Goal: Information Seeking & Learning: Learn about a topic

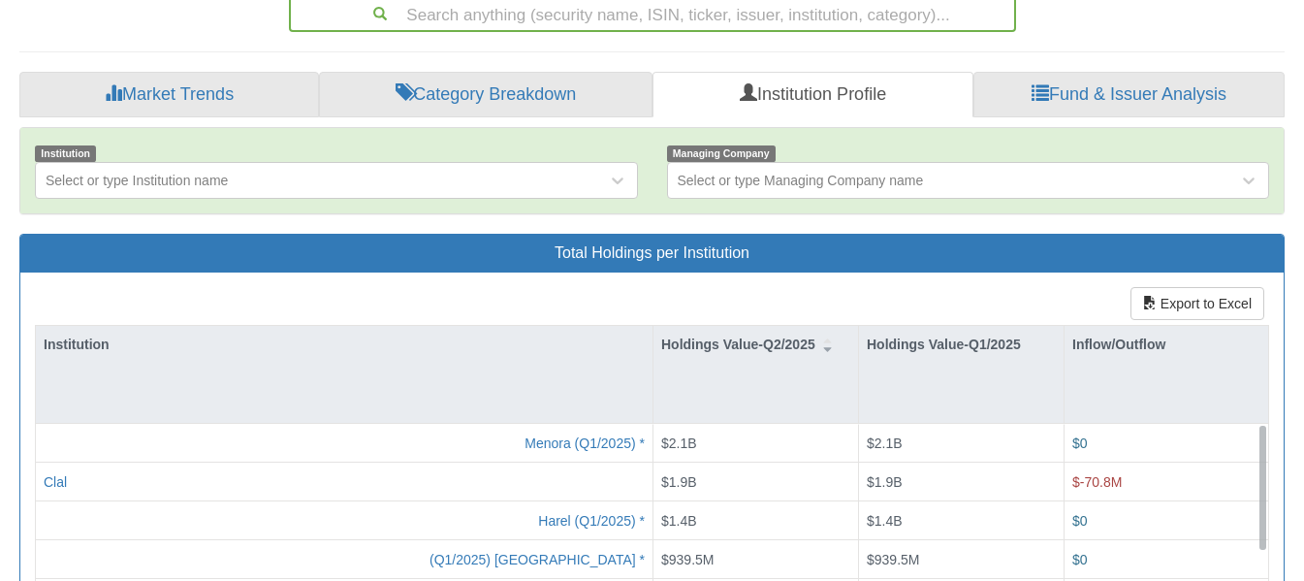
scroll to position [825, 0]
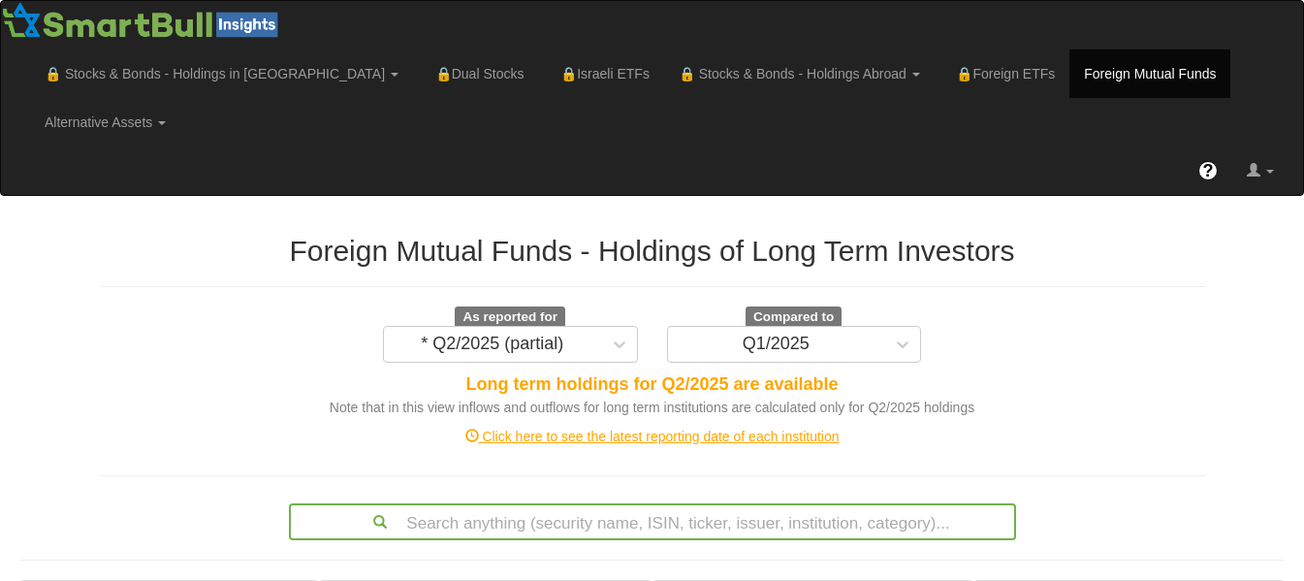
click at [694, 427] on div "Click here to see the latest reporting date of each institution" at bounding box center [652, 436] width 1134 height 19
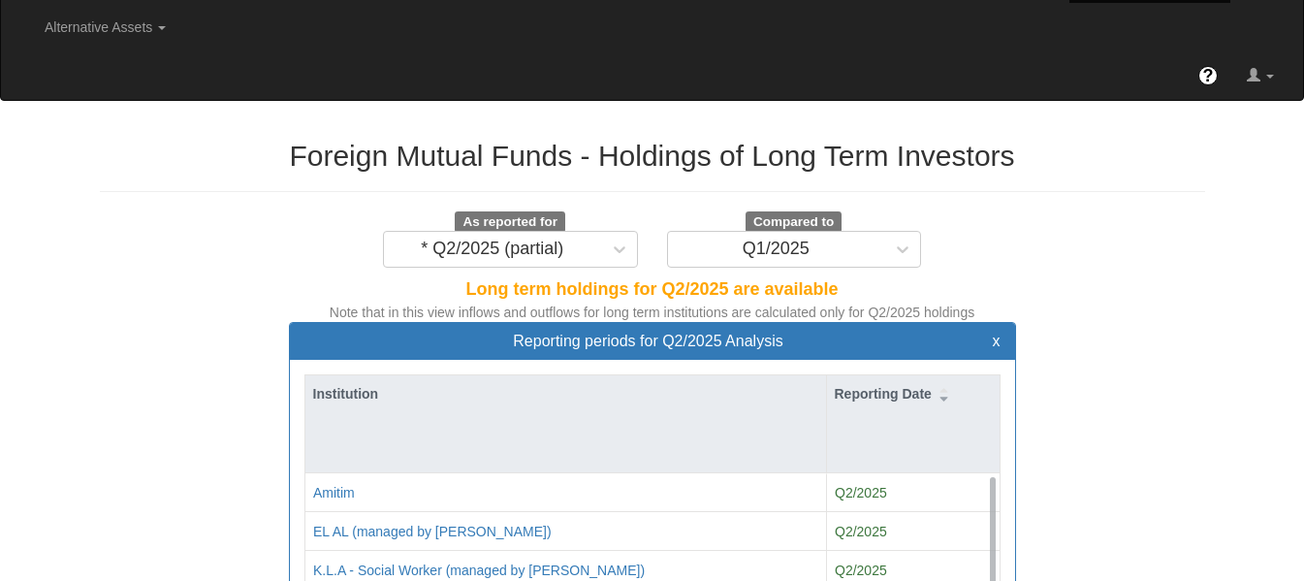
scroll to position [271, 0]
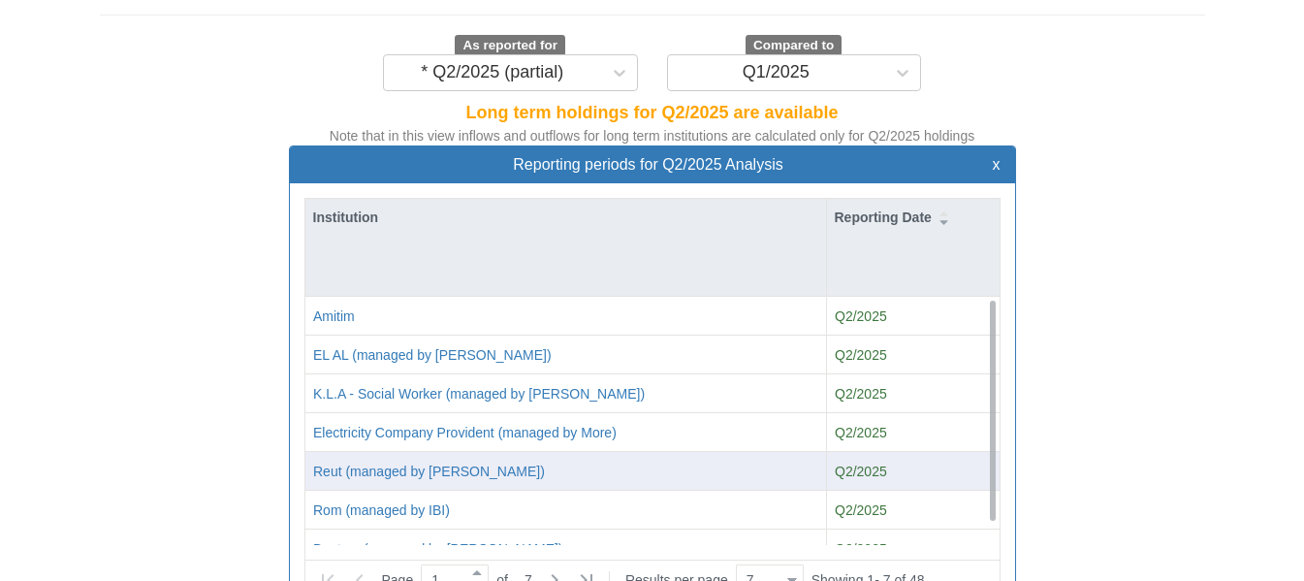
click at [885, 461] on div "Q2/2025" at bounding box center [913, 470] width 157 height 19
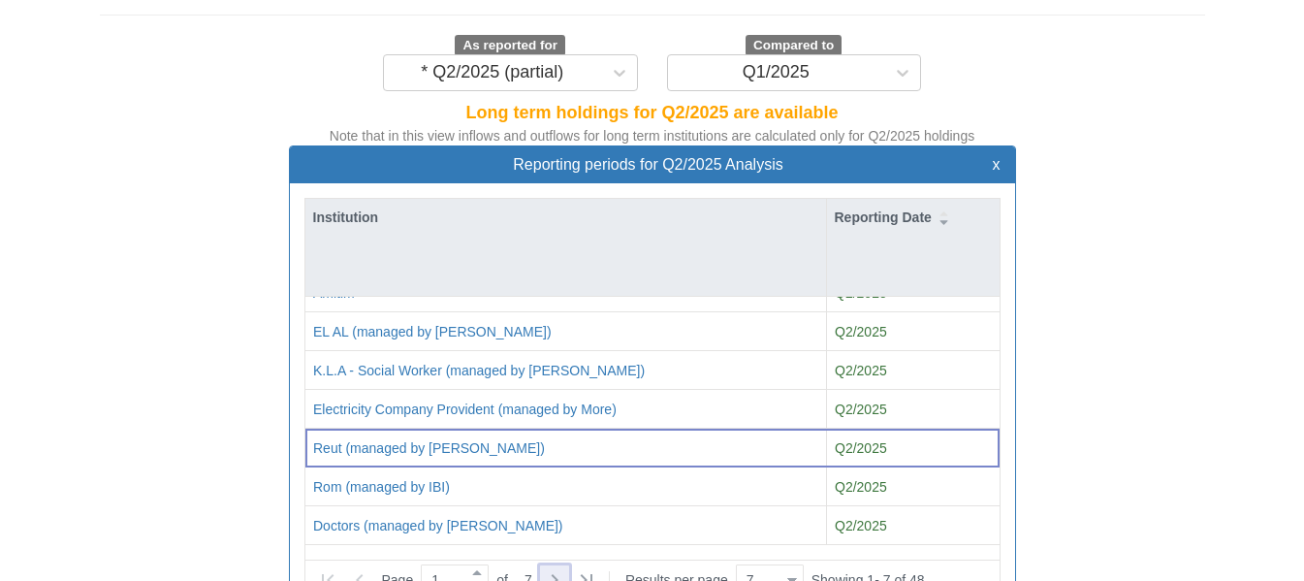
click at [554, 568] on icon at bounding box center [554, 579] width 23 height 23
type input "2"
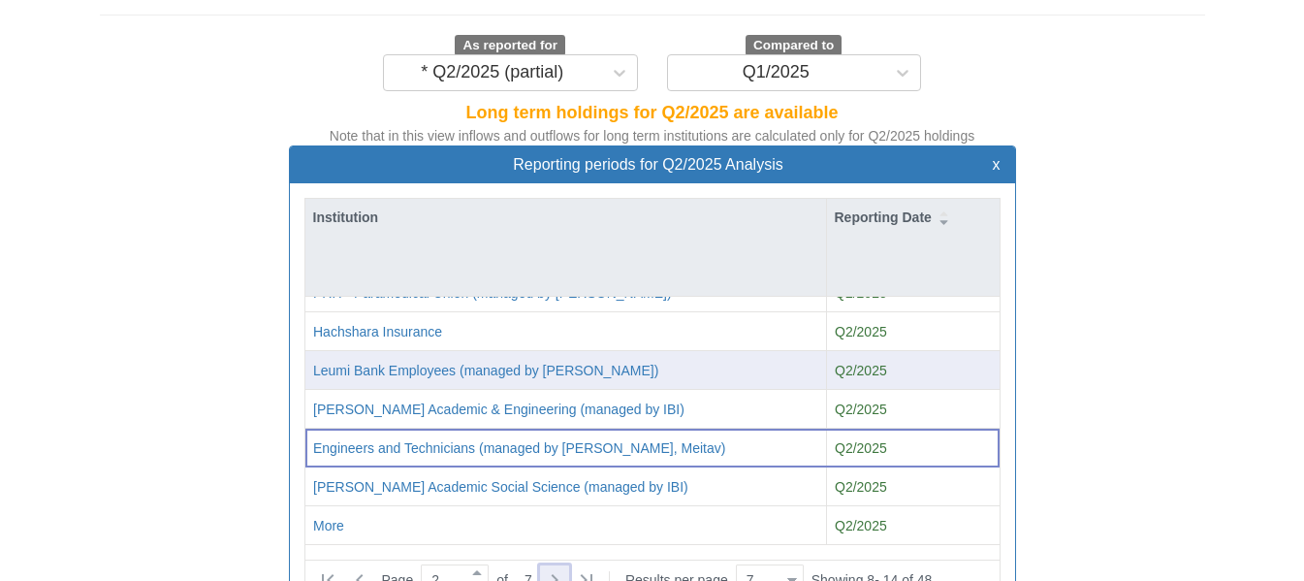
click at [661, 351] on div "Leumi Bank Employees (managed by [PERSON_NAME])" at bounding box center [565, 370] width 521 height 39
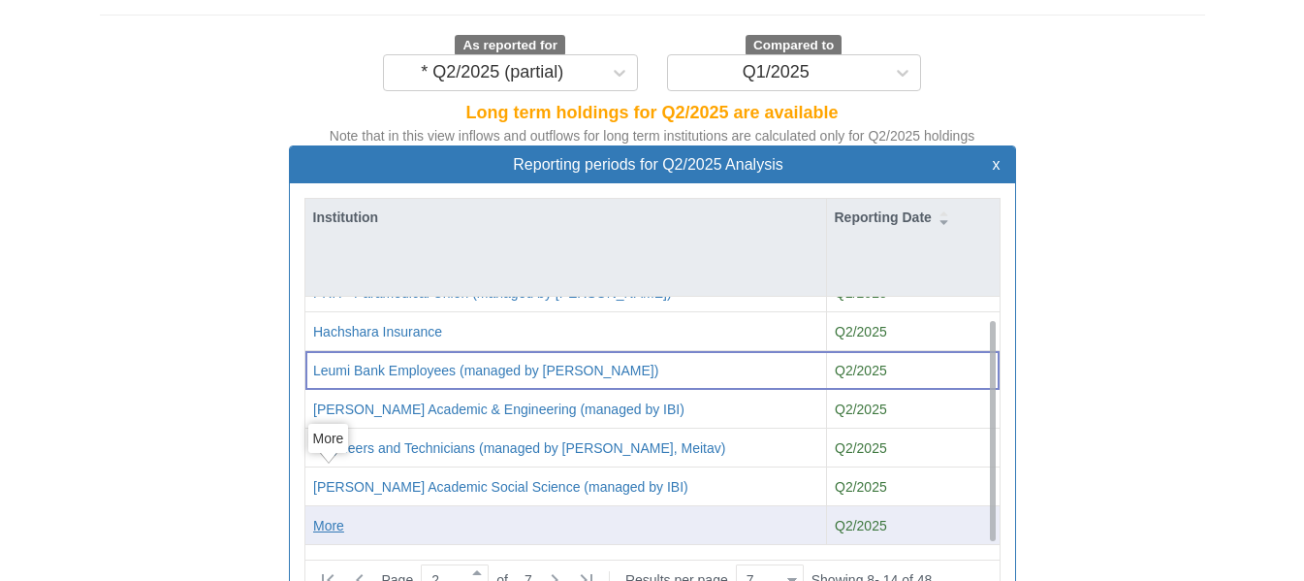
click at [322, 516] on div "More" at bounding box center [328, 525] width 31 height 19
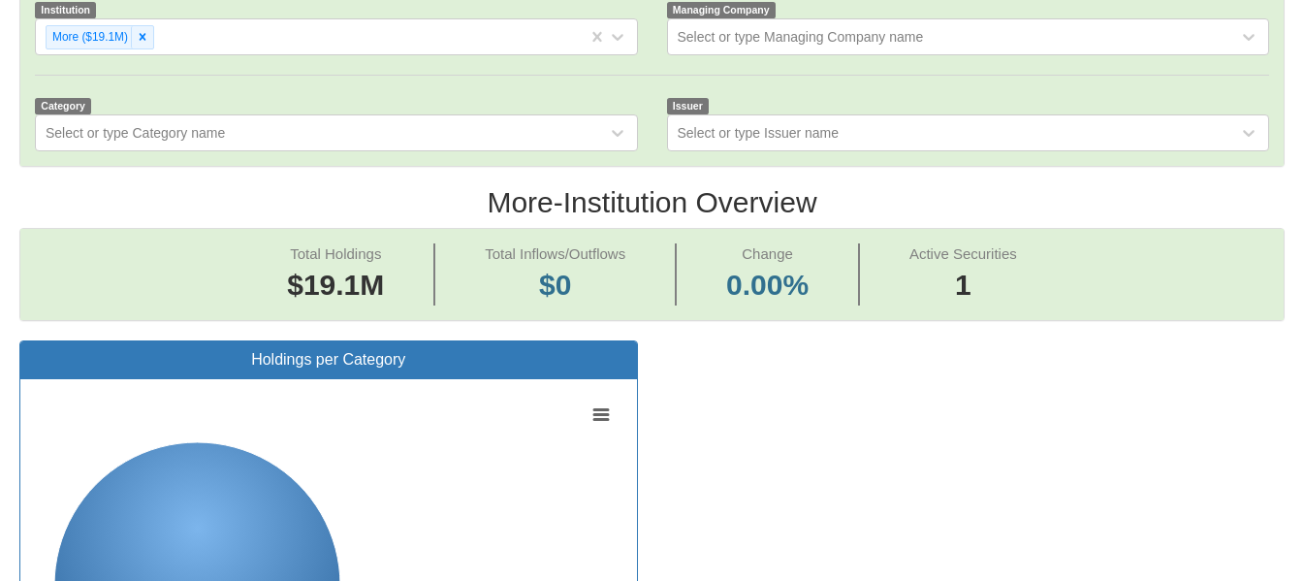
scroll to position [143, 0]
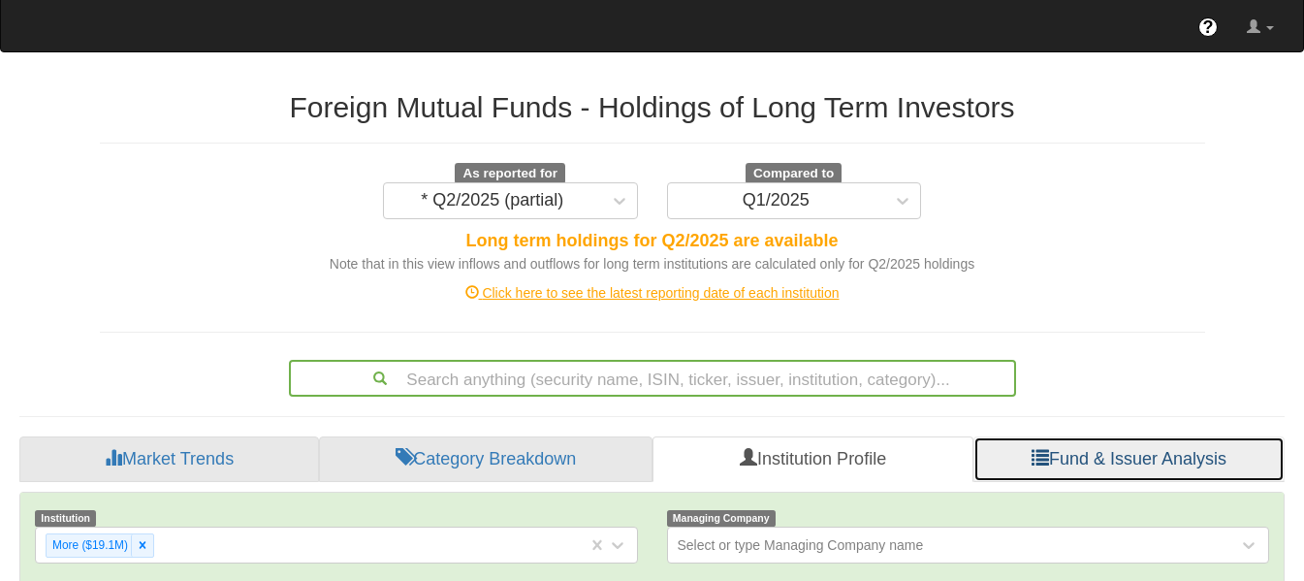
click at [1049, 436] on link "Fund & Issuer Analysis" at bounding box center [1128, 459] width 311 height 47
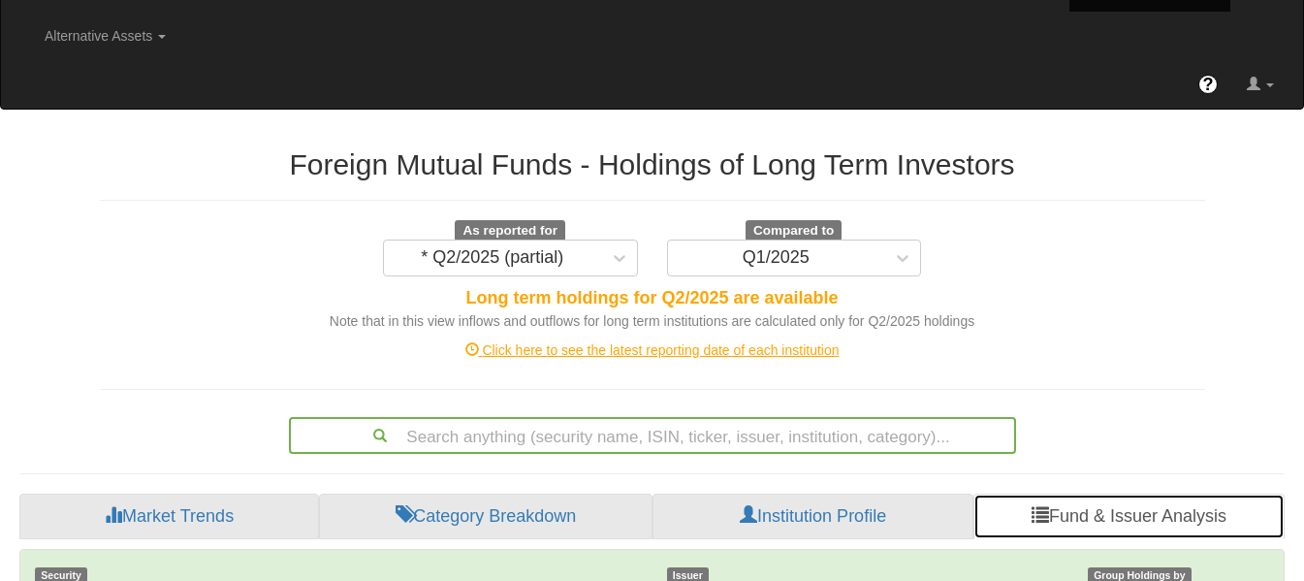
scroll to position [74, 0]
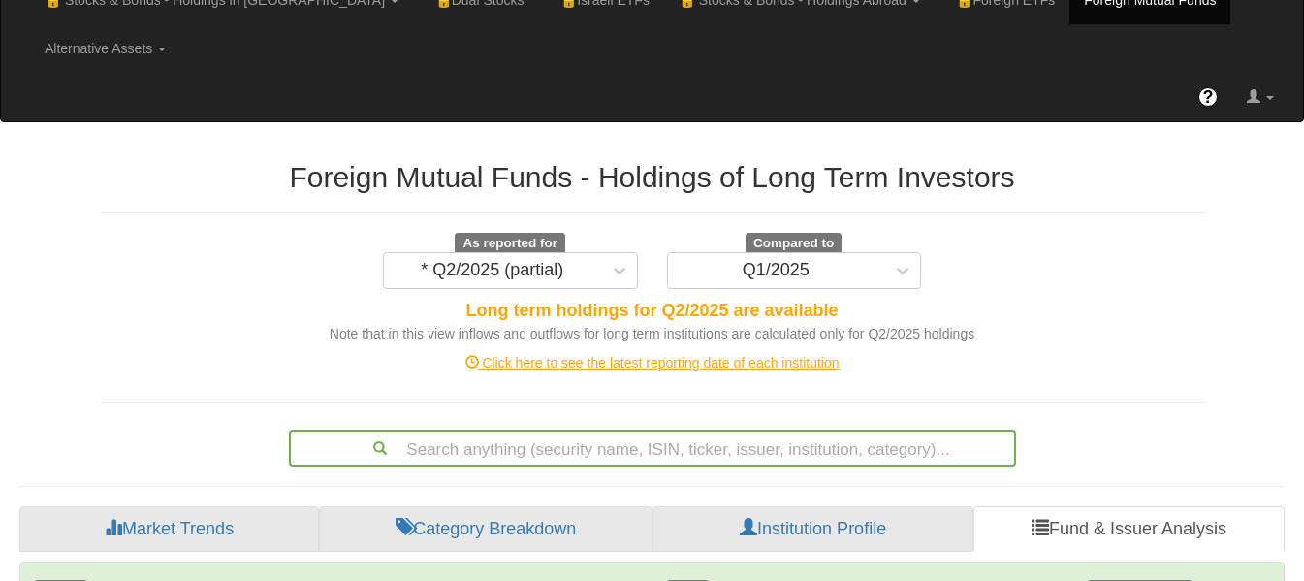
click at [737, 353] on div "Click here to see the latest reporting date of each institution" at bounding box center [652, 362] width 1134 height 19
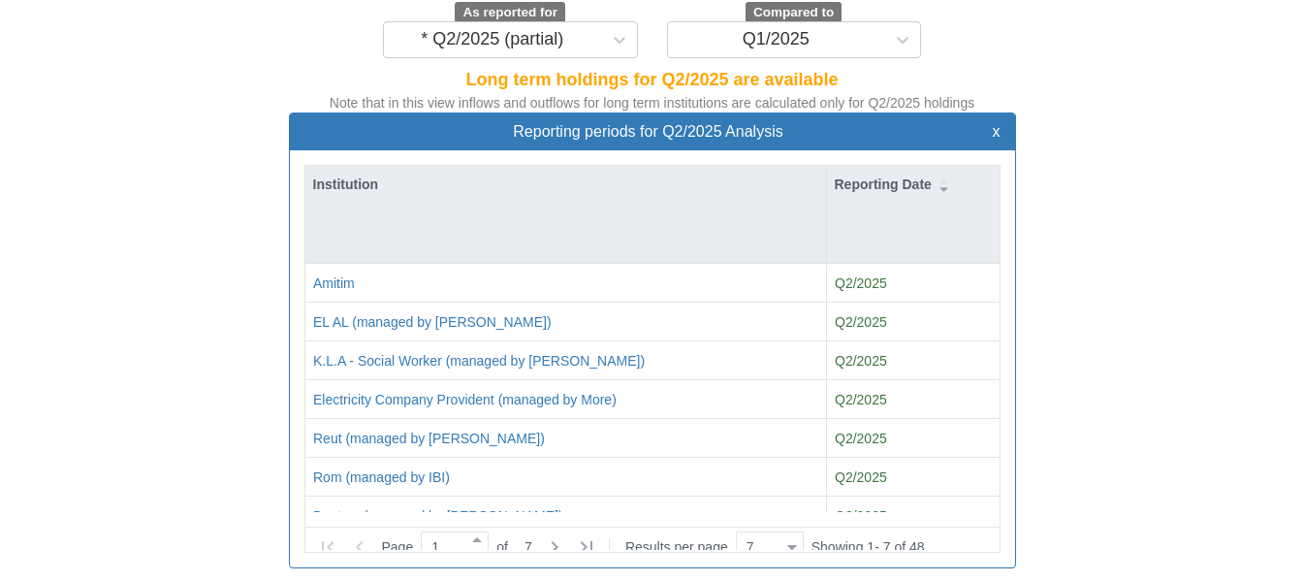
scroll to position [306, 0]
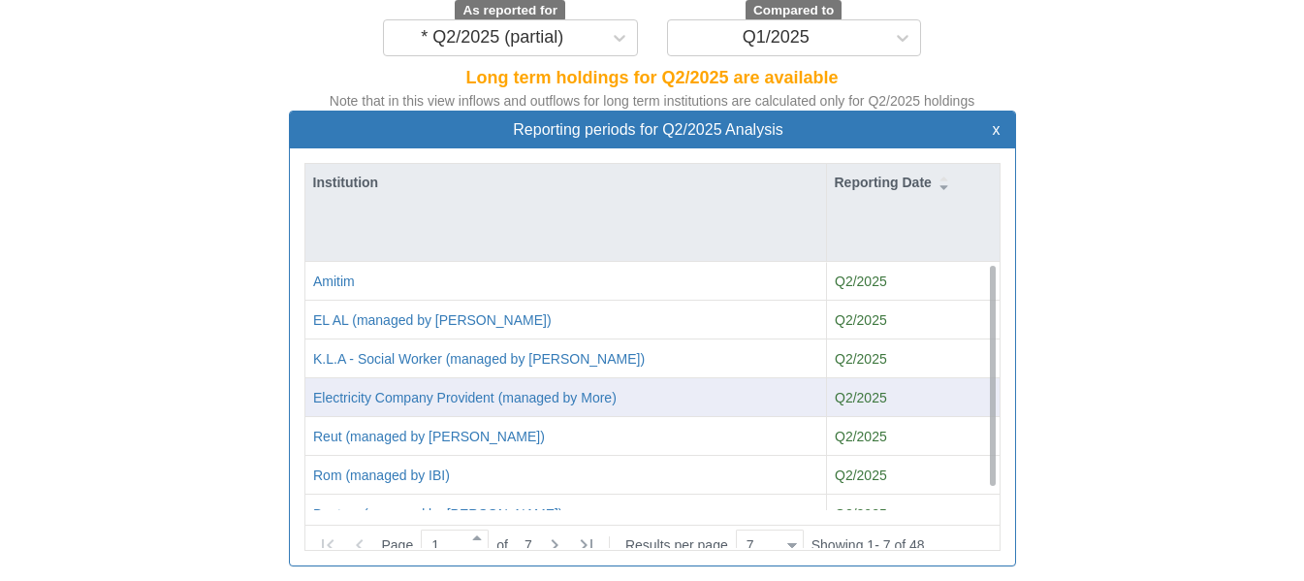
click at [705, 378] on div "Electricity Company Provident (managed by More)" at bounding box center [565, 397] width 521 height 39
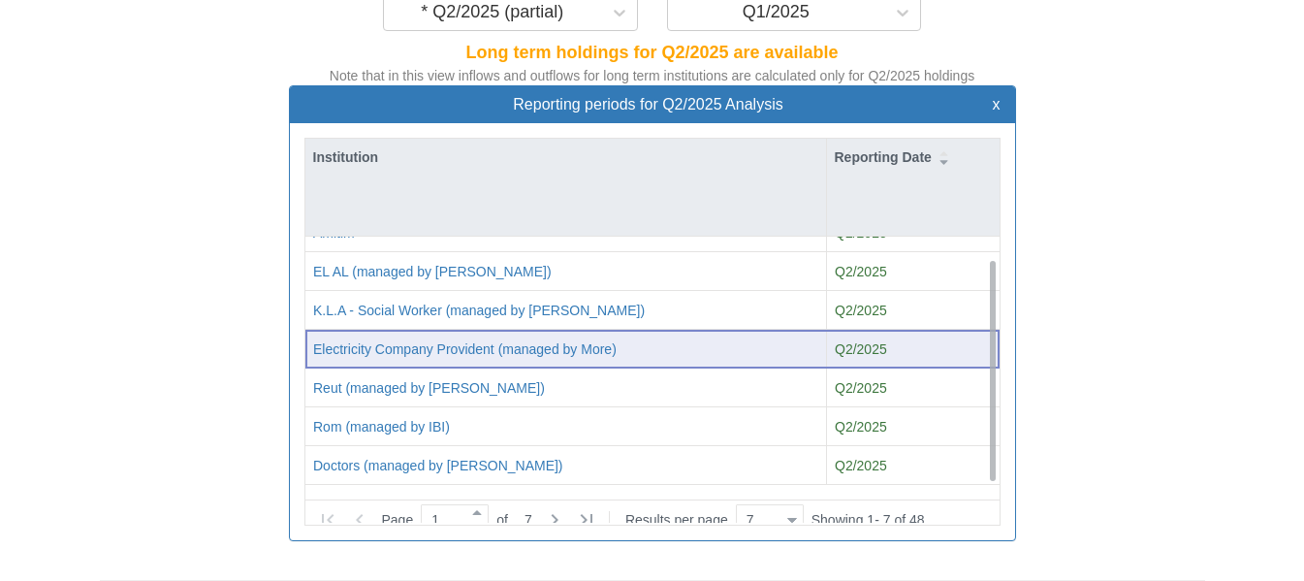
scroll to position [332, 0]
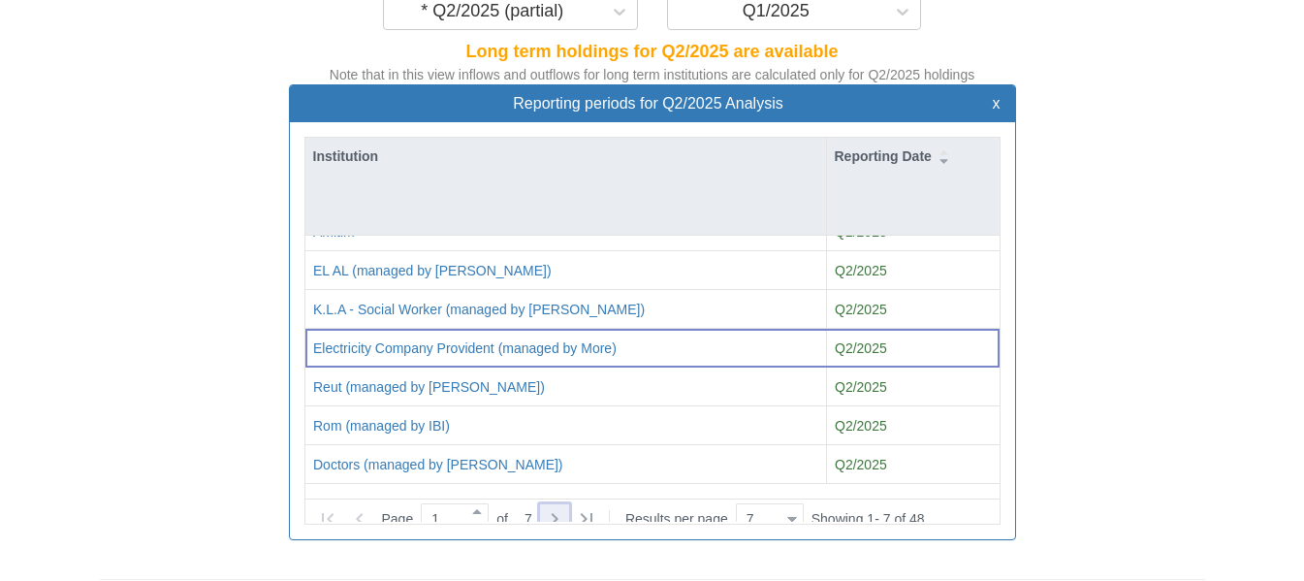
click at [556, 507] on icon at bounding box center [554, 518] width 23 height 23
type input "2"
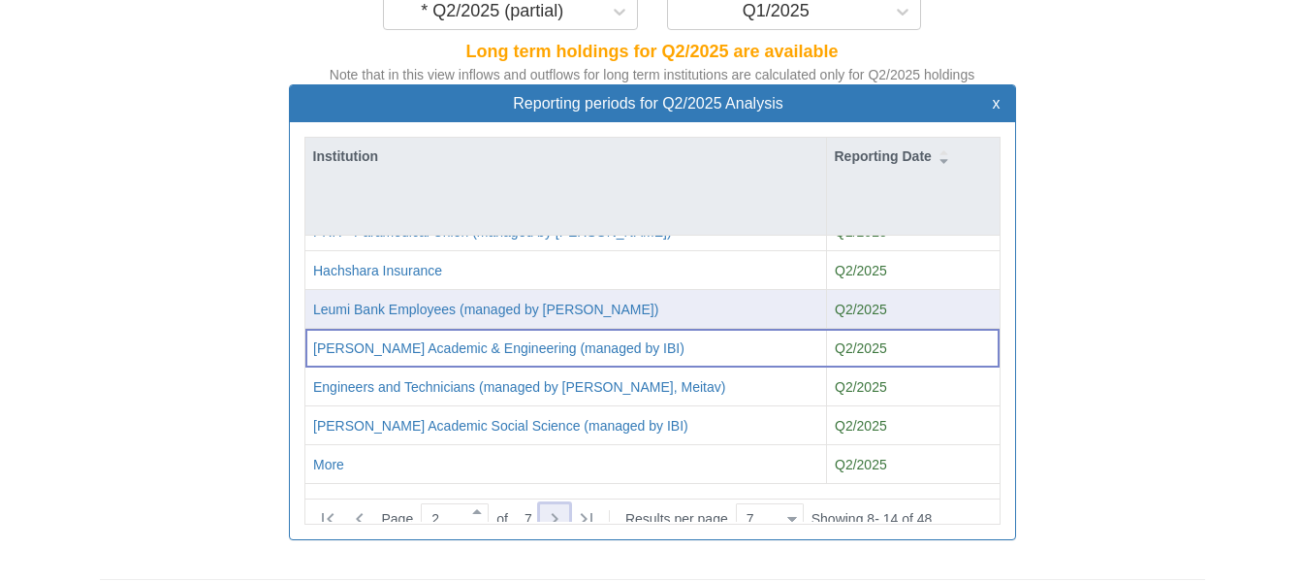
click at [620, 300] on div "Leumi Bank Employees (managed by [PERSON_NAME])" at bounding box center [565, 309] width 505 height 19
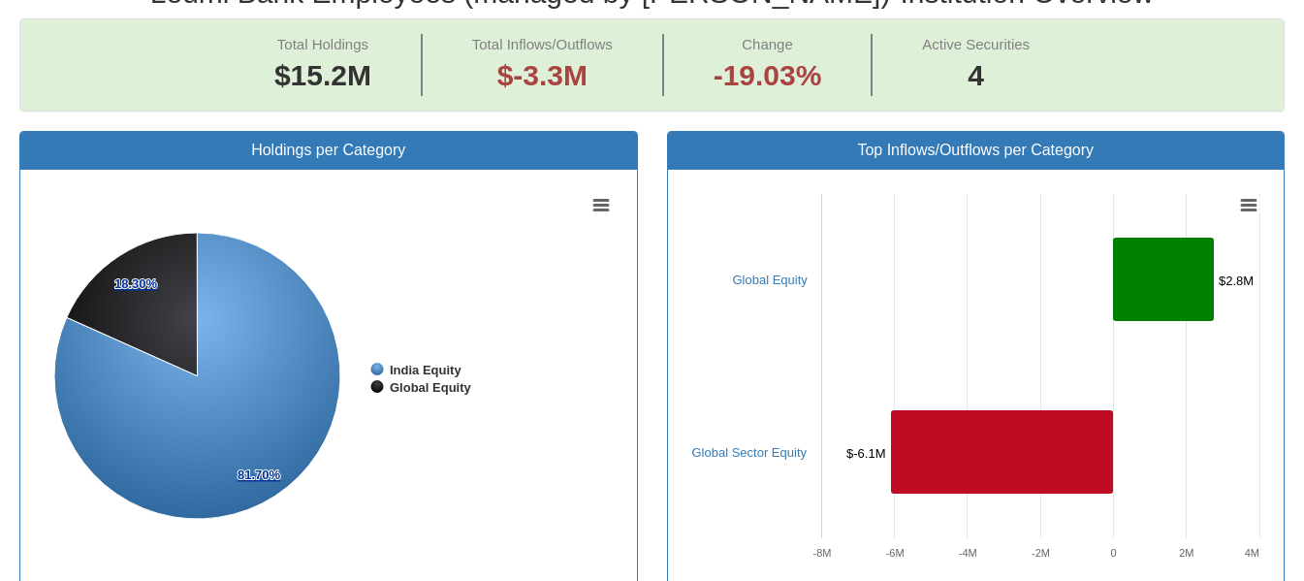
scroll to position [862, 0]
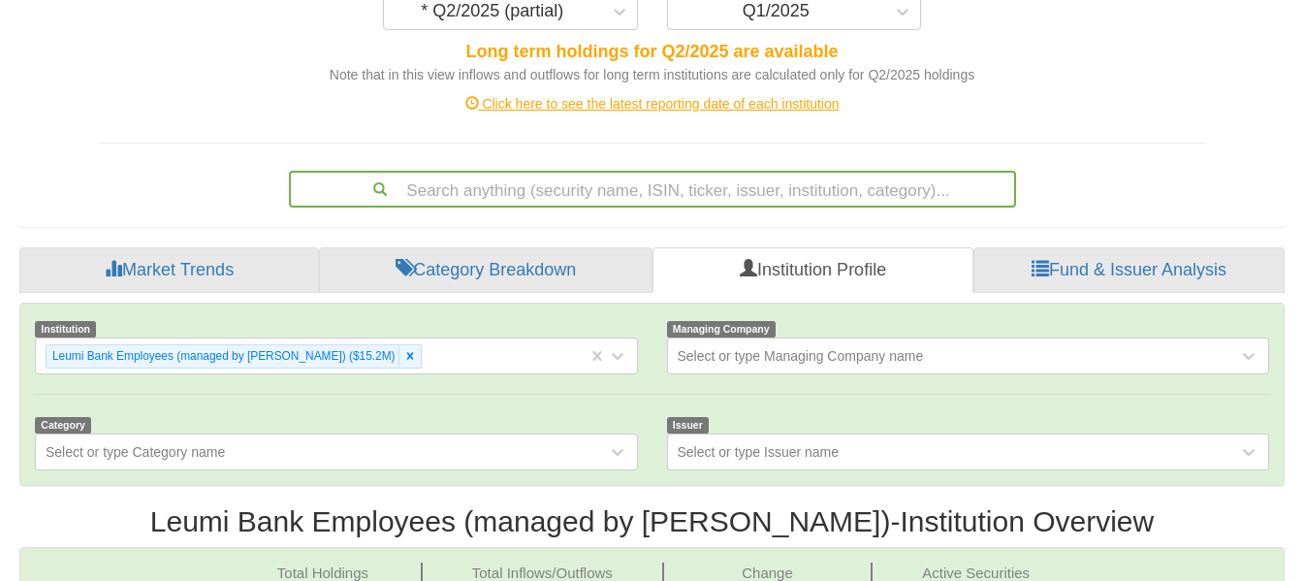
scroll to position [40, 1229]
